Goal: Task Accomplishment & Management: Manage account settings

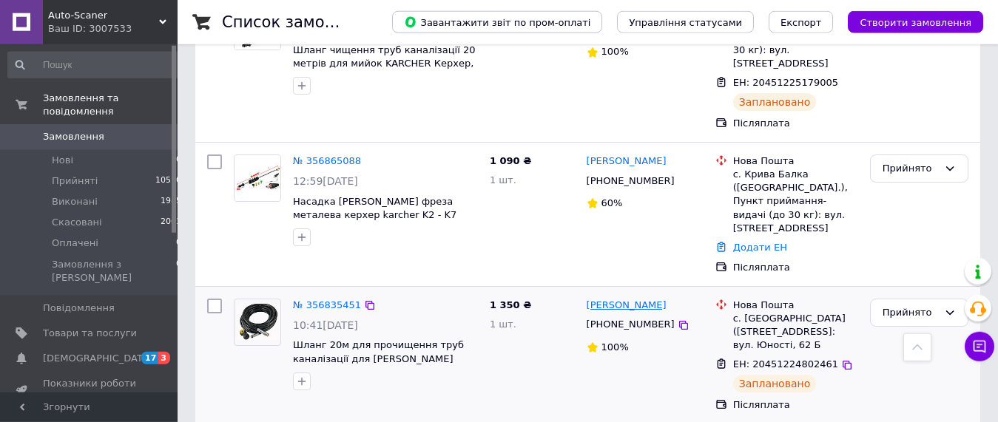
scroll to position [226, 0]
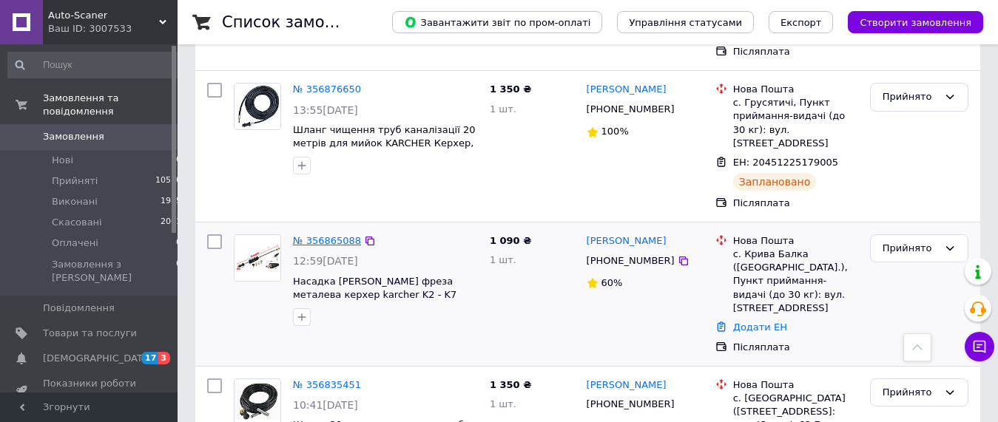
click at [299, 235] on link "№ 356865088" at bounding box center [327, 240] width 68 height 11
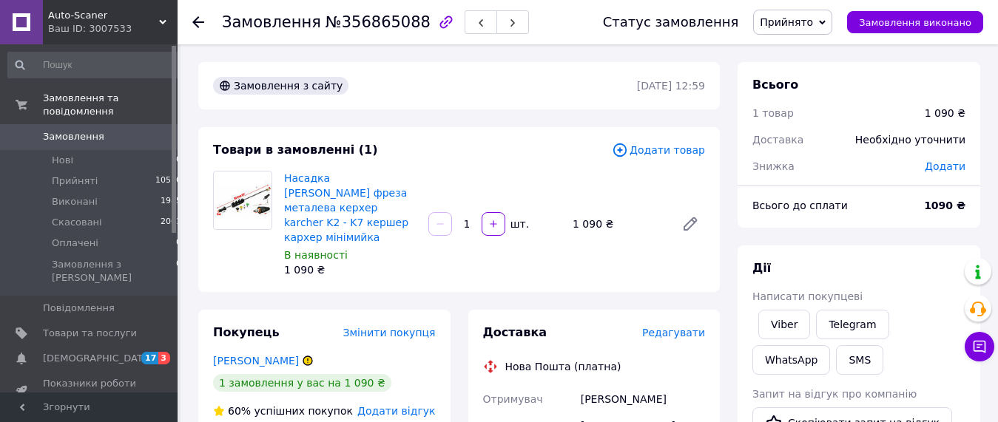
drag, startPoint x: 822, startPoint y: 15, endPoint x: 823, endPoint y: 53, distance: 38.5
click at [820, 17] on span "Прийнято" at bounding box center [792, 22] width 79 height 25
click at [817, 78] on li "Скасовано" at bounding box center [793, 74] width 78 height 22
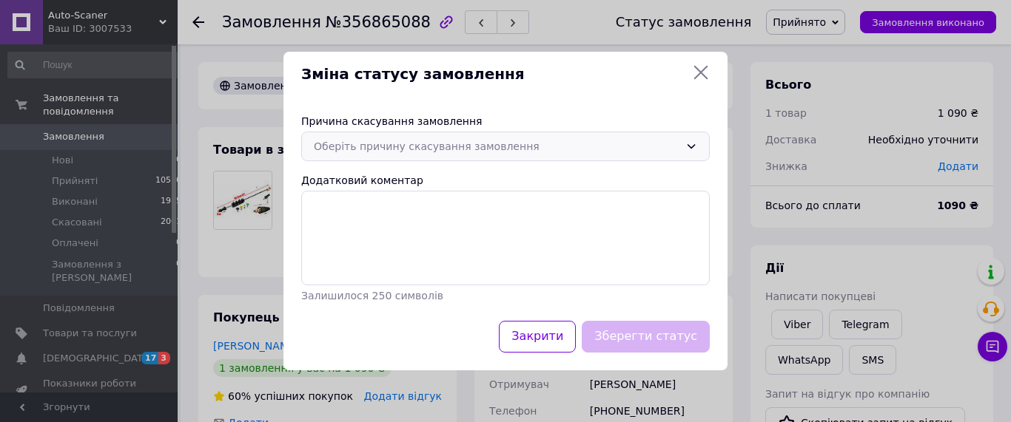
click at [500, 142] on div "Оберіть причину скасування замовлення" at bounding box center [496, 146] width 365 height 16
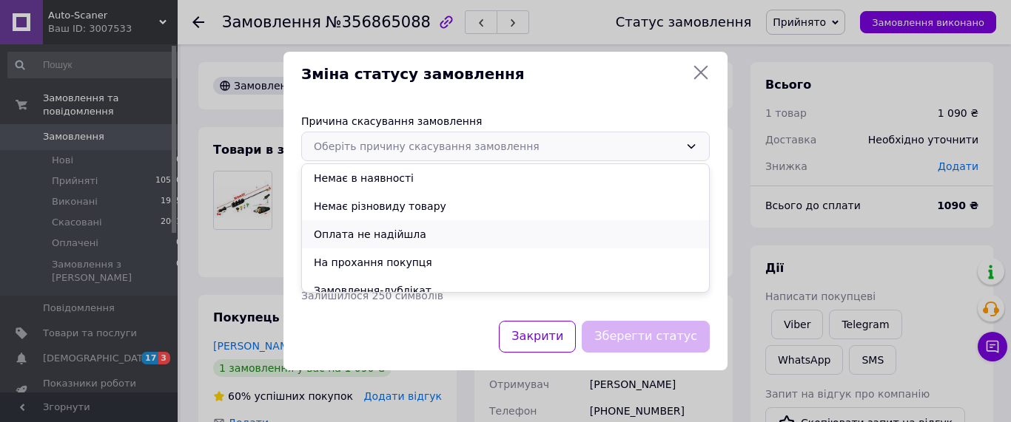
click at [435, 226] on li "Оплата не надійшла" at bounding box center [505, 234] width 407 height 28
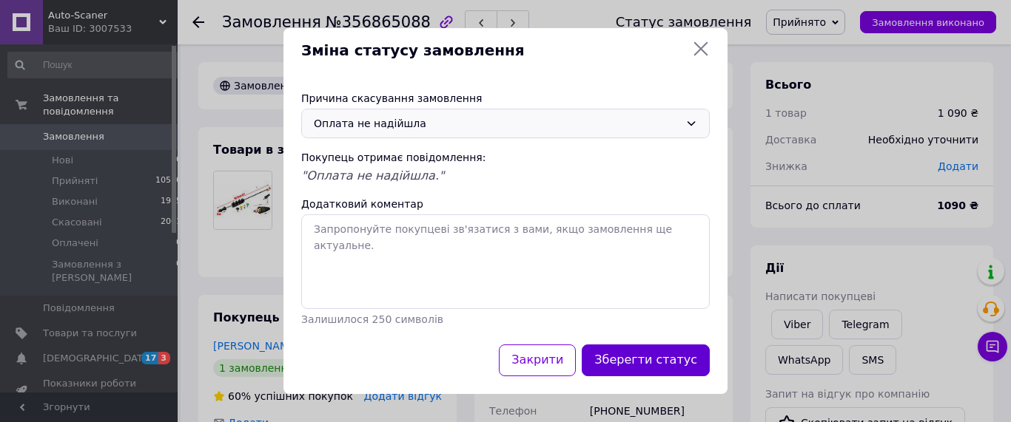
click at [675, 360] on button "Зберегти статус" at bounding box center [646, 361] width 128 height 32
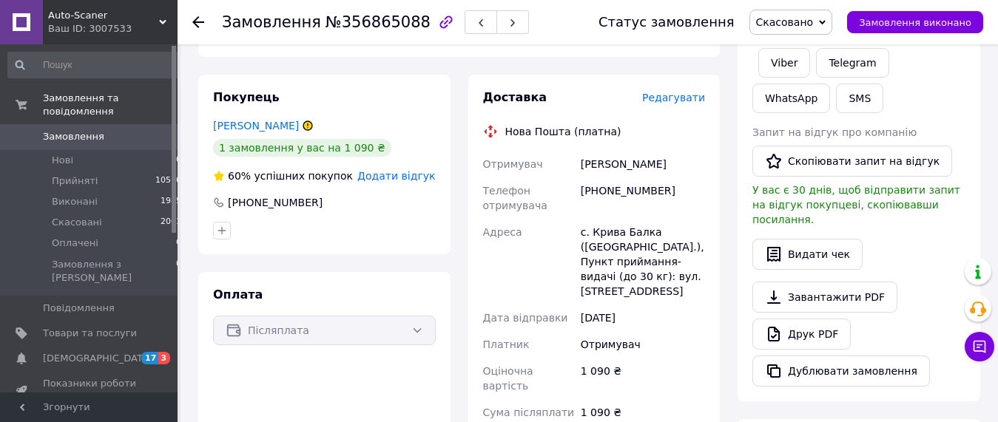
scroll to position [226, 0]
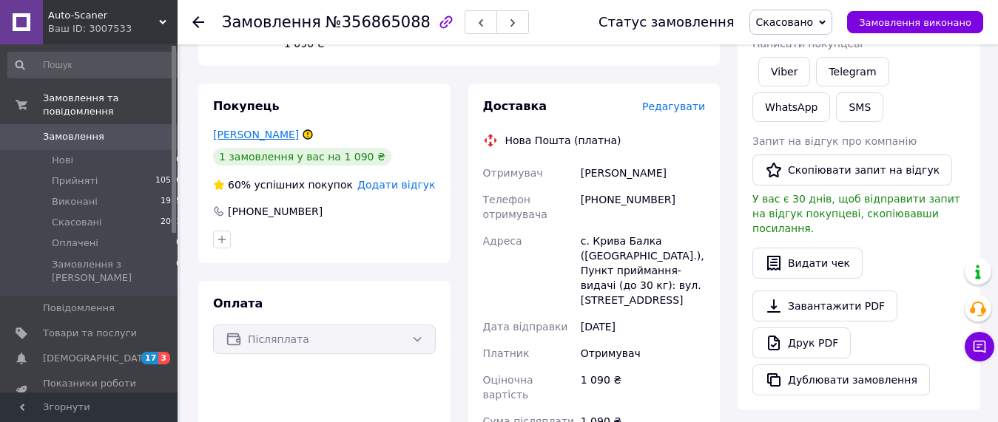
click at [263, 129] on link "[PERSON_NAME]" at bounding box center [256, 135] width 86 height 12
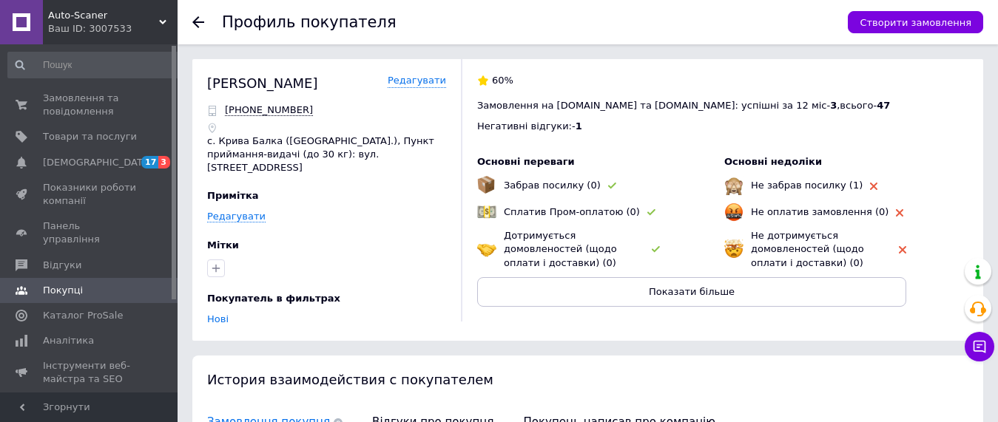
scroll to position [235, 0]
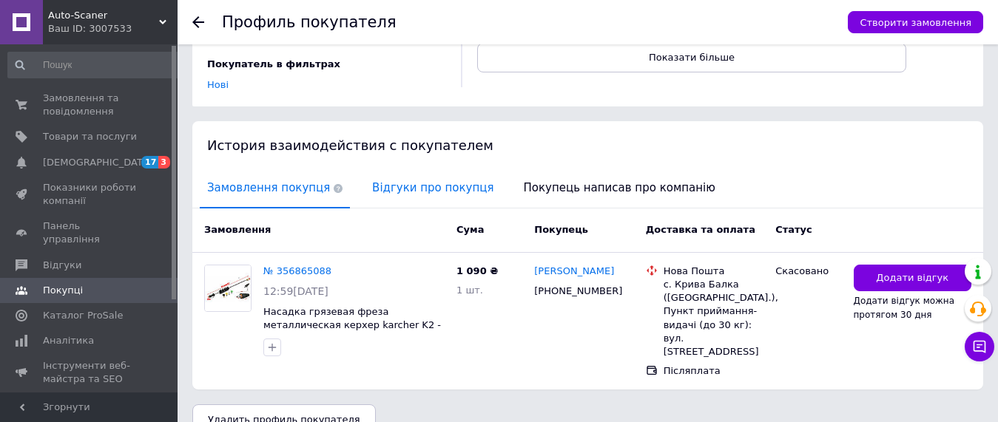
click at [386, 181] on span "Відгуки про покупця" at bounding box center [433, 188] width 136 height 38
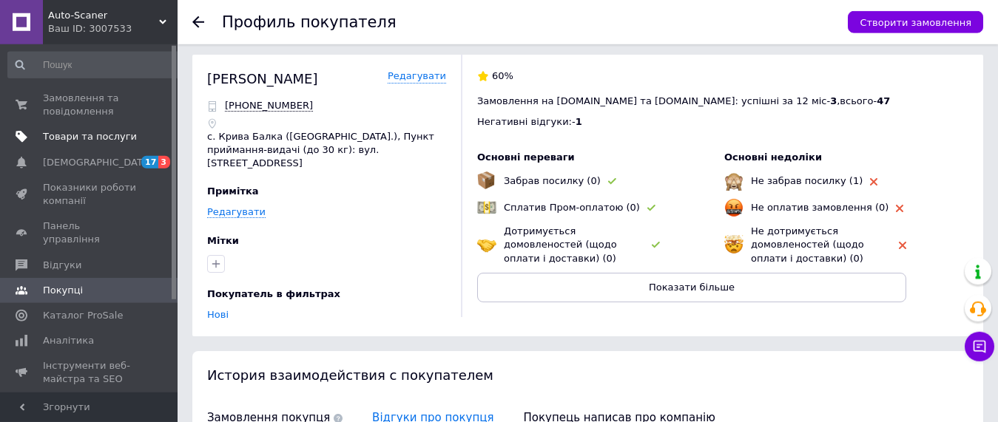
scroll to position [0, 0]
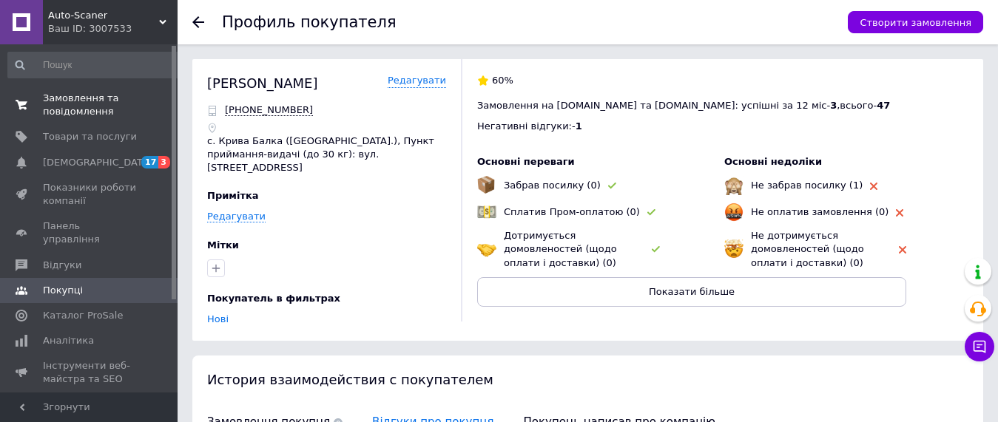
drag, startPoint x: 69, startPoint y: 98, endPoint x: 98, endPoint y: 109, distance: 30.9
click at [69, 98] on span "Замовлення та повідомлення" at bounding box center [90, 105] width 94 height 27
